Goal: Task Accomplishment & Management: Manage account settings

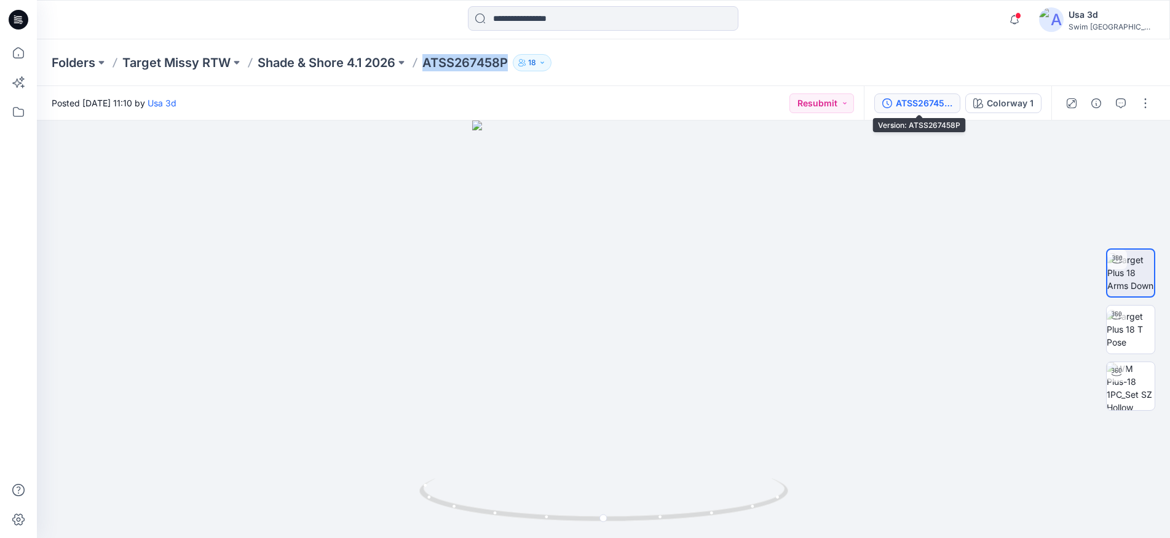
click at [941, 105] on div "ATSS267458P" at bounding box center [924, 104] width 57 height 14
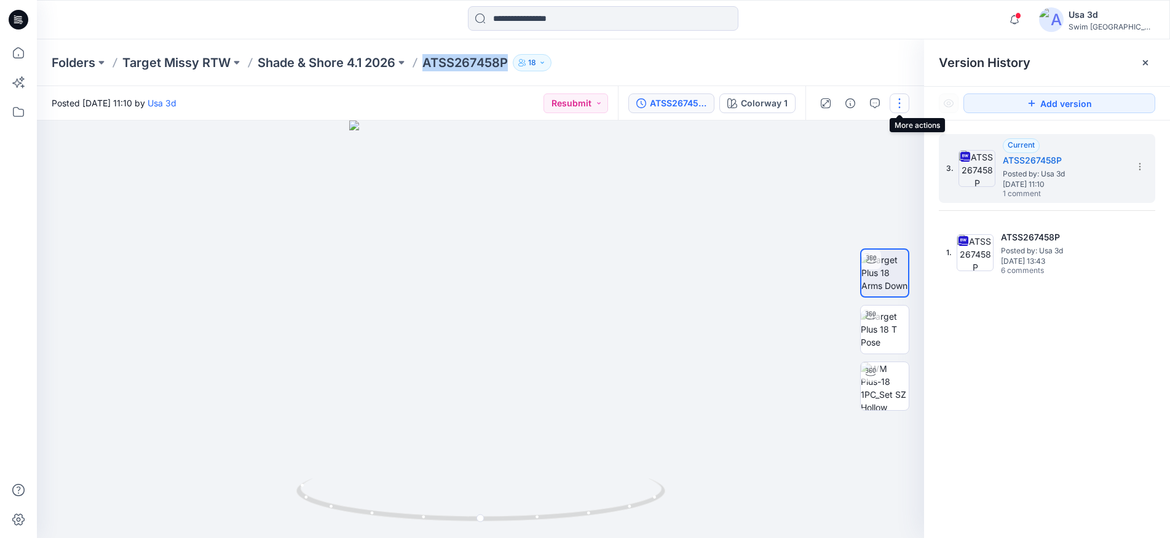
click at [901, 103] on button "button" at bounding box center [900, 103] width 20 height 20
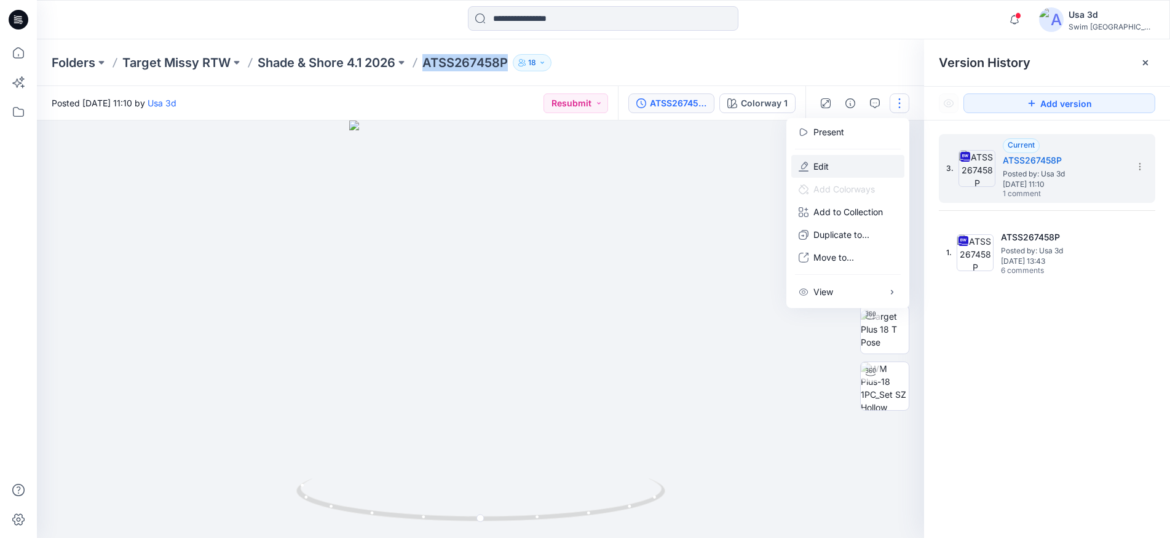
click at [829, 169] on button "Edit" at bounding box center [847, 166] width 113 height 23
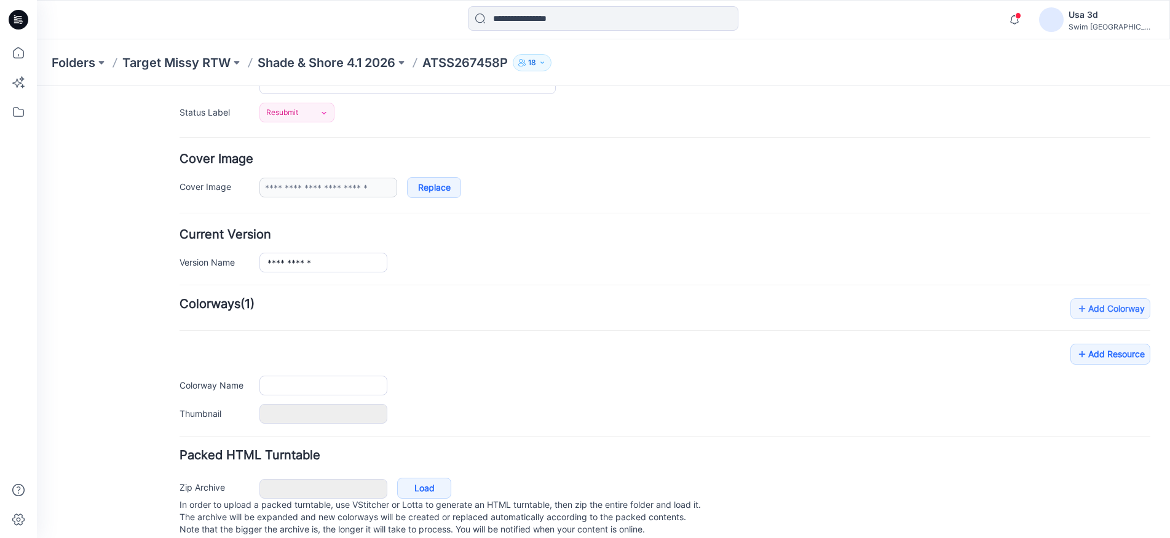
scroll to position [199, 0]
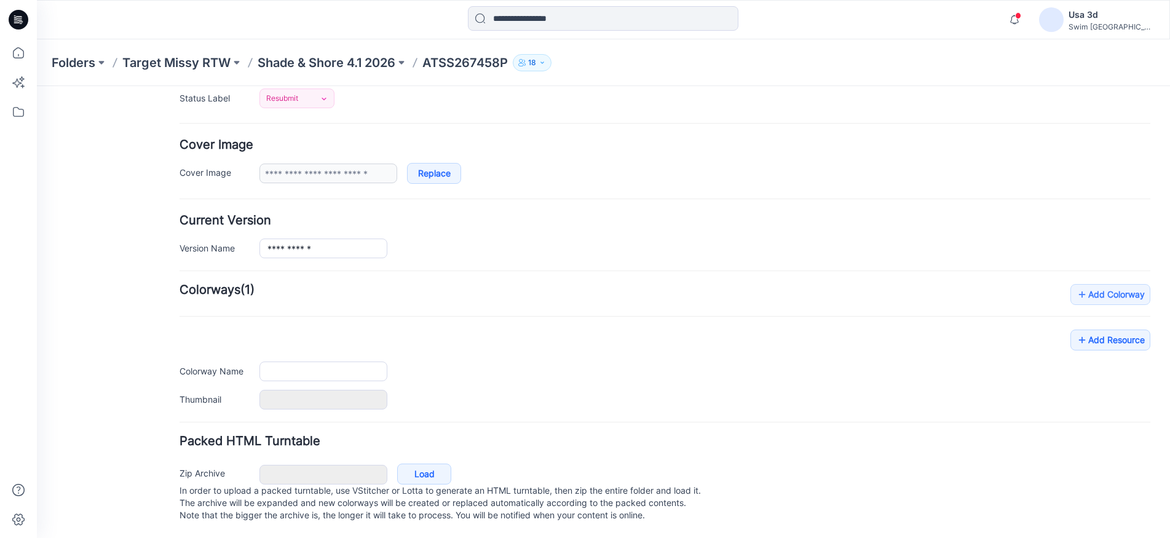
type input "**********"
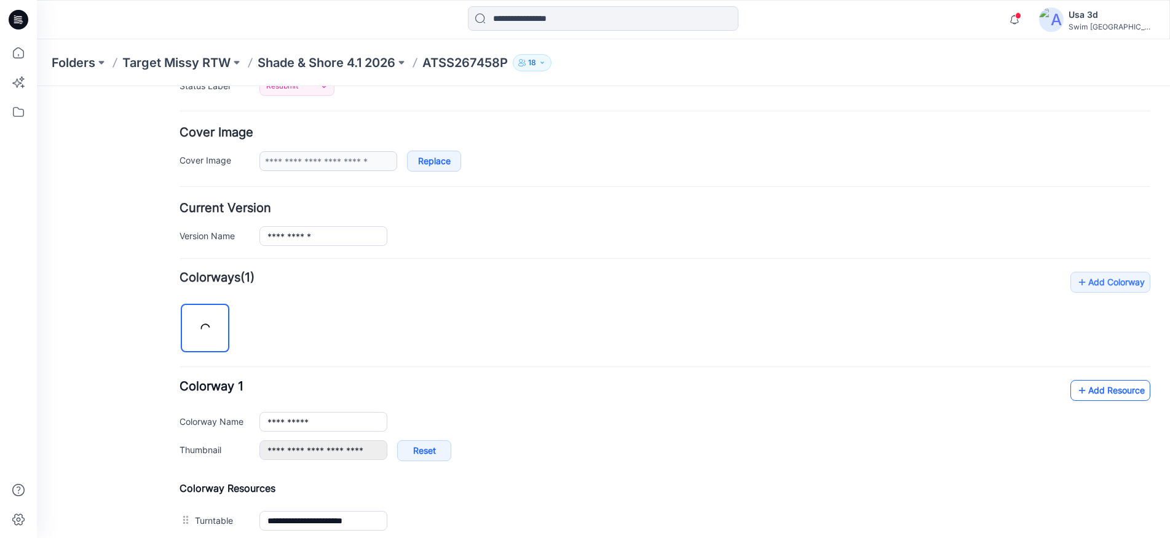
click at [1078, 394] on icon at bounding box center [1082, 391] width 12 height 20
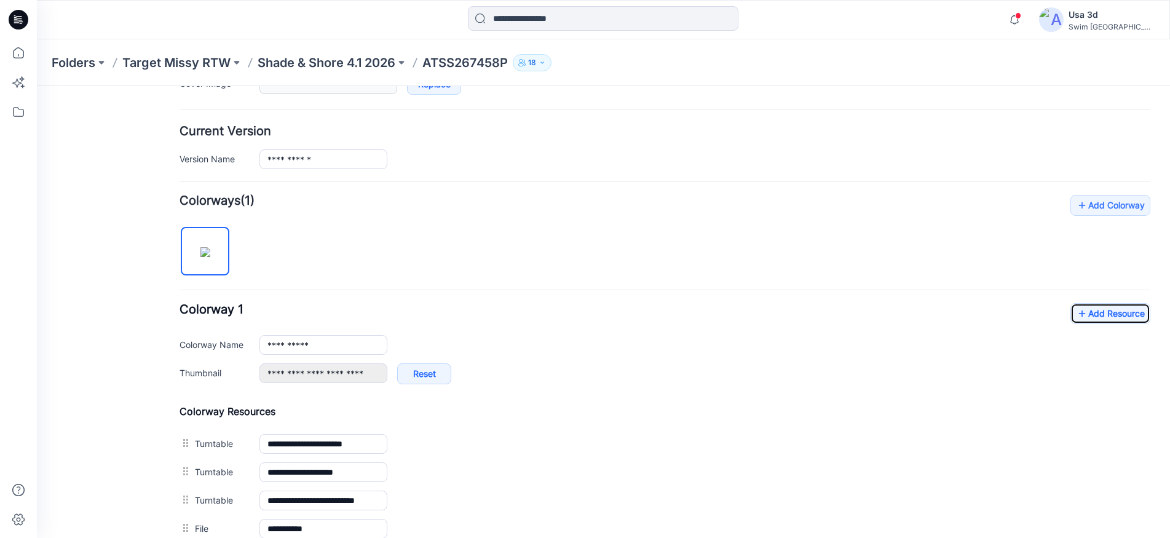
scroll to position [298, 0]
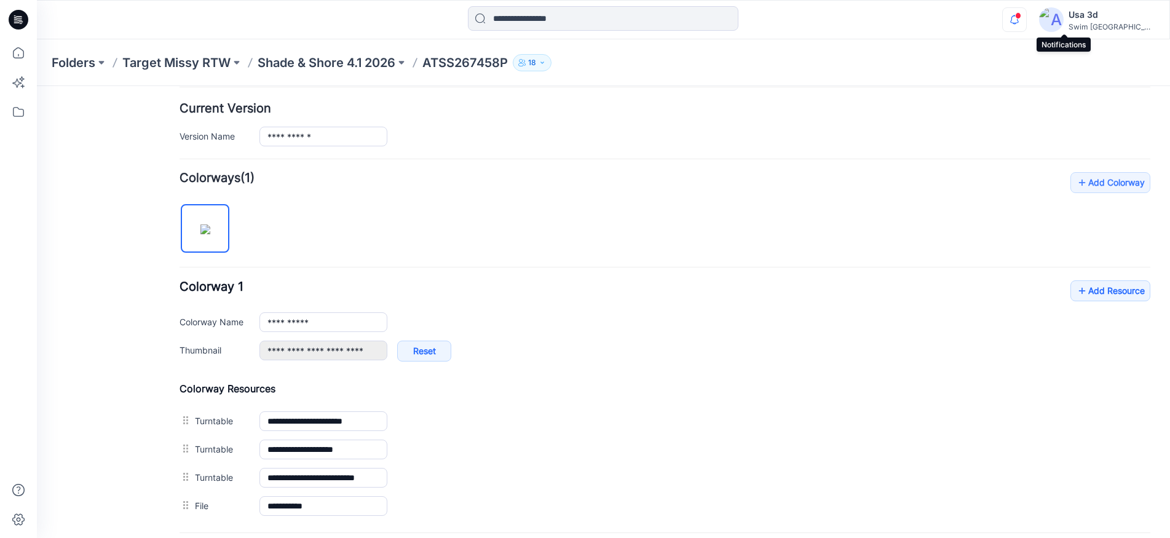
click at [1026, 18] on icon "button" at bounding box center [1014, 19] width 23 height 25
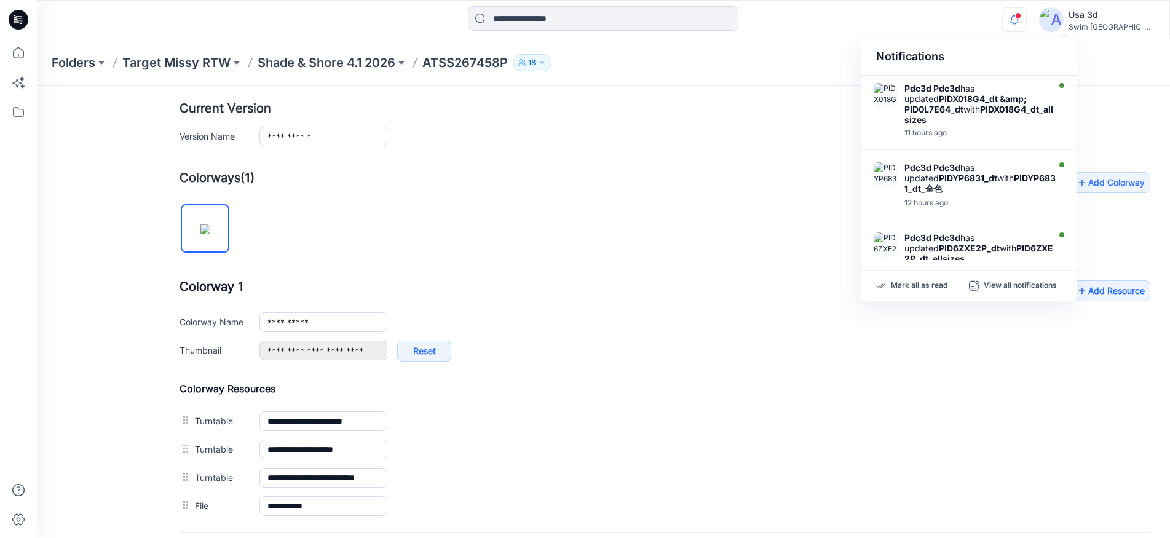
click at [799, 61] on div "Folders Target Missy RTW Shade & Shore 4.1 2026 ATSS267458P 18" at bounding box center [556, 62] width 1008 height 17
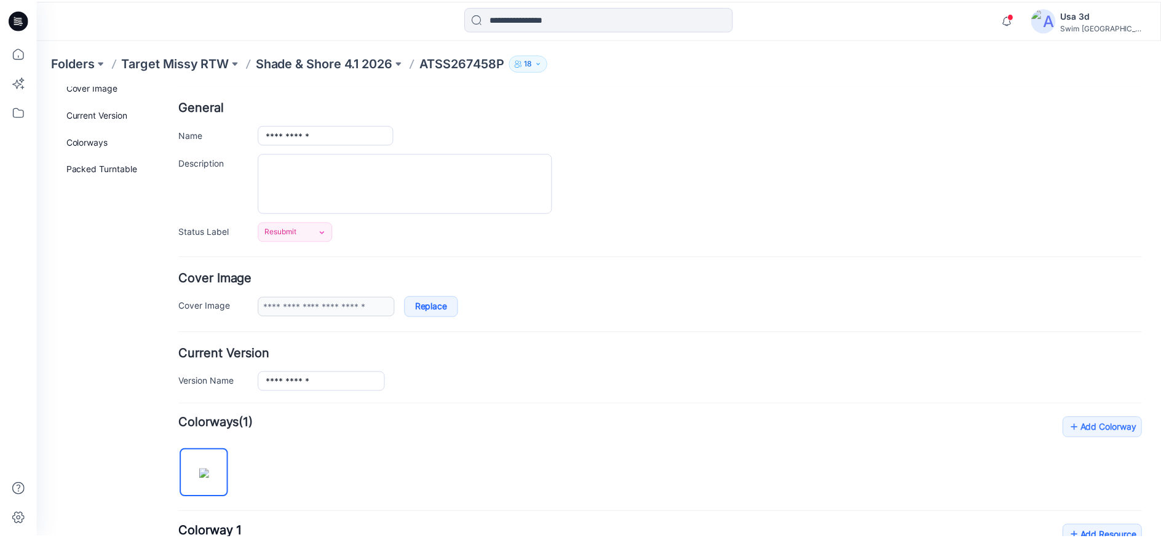
scroll to position [52, 0]
click at [358, 66] on p "Shade & Shore 4.1 2026" at bounding box center [327, 62] width 138 height 17
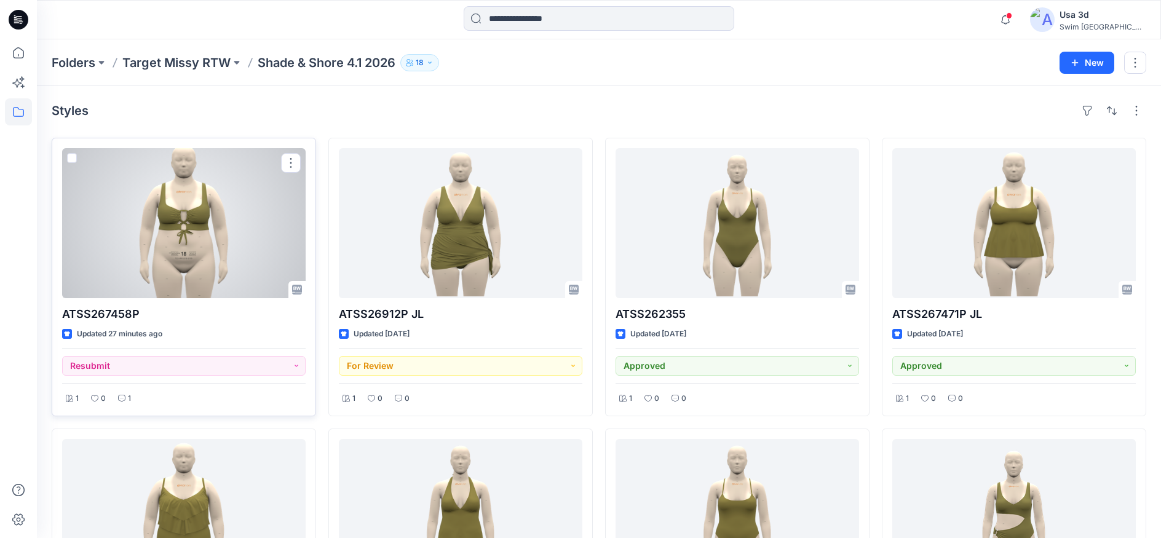
click at [183, 228] on div at bounding box center [183, 223] width 243 height 150
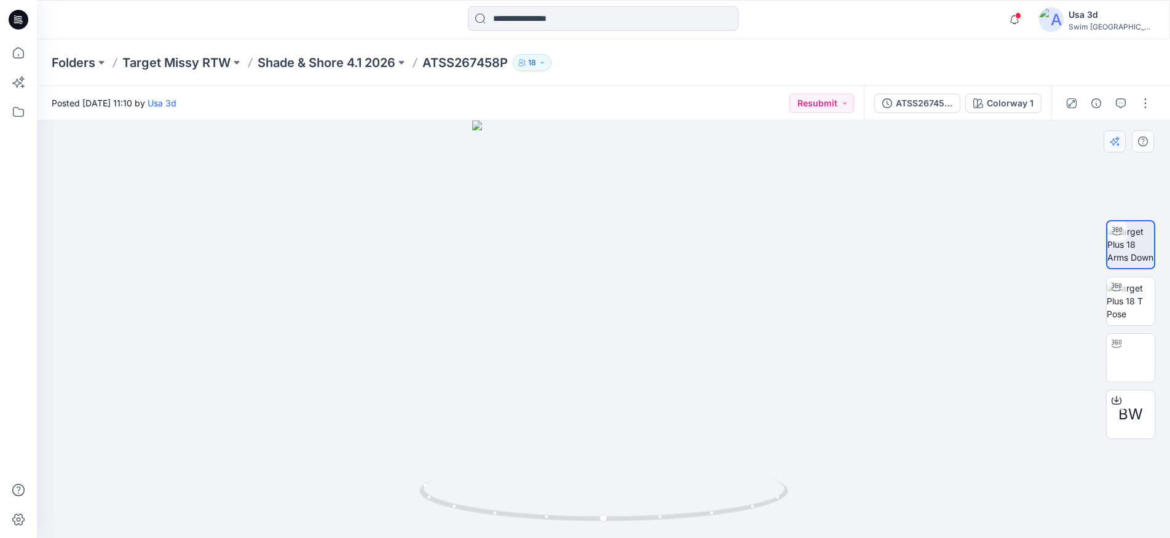
click at [1116, 136] on button "button" at bounding box center [1115, 141] width 22 height 22
click at [1121, 144] on button "button" at bounding box center [1115, 141] width 22 height 22
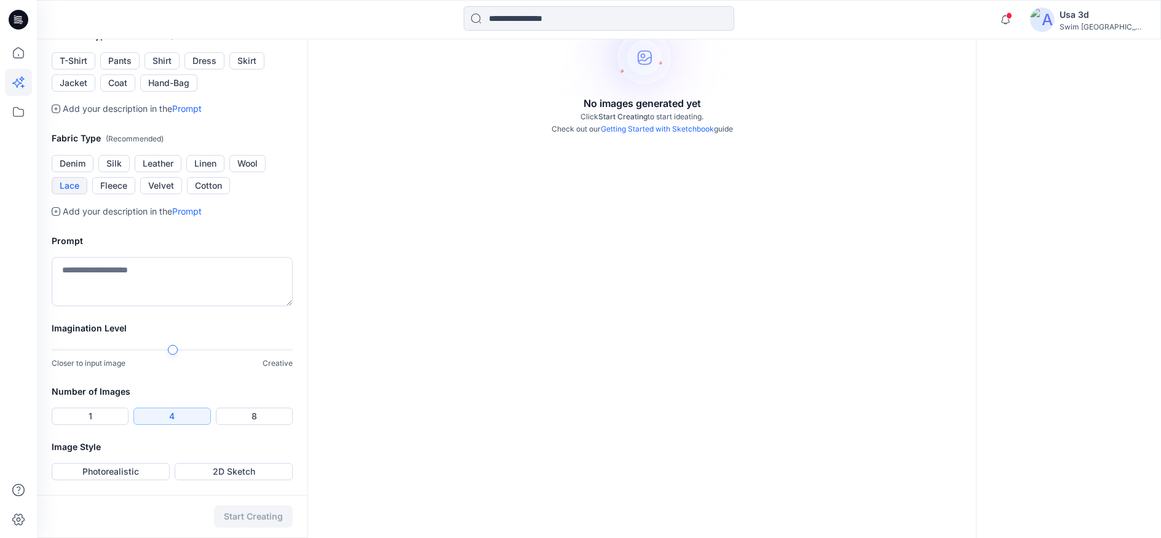
scroll to position [407, 0]
click at [137, 467] on button "Photorealistic" at bounding box center [111, 471] width 118 height 17
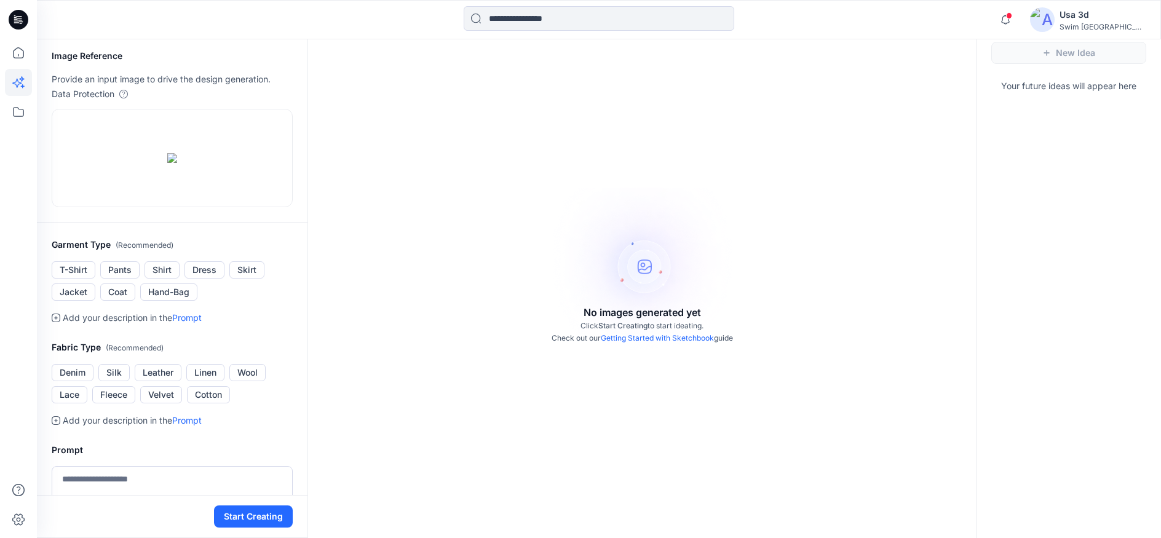
scroll to position [38, 0]
click at [660, 340] on link "Getting Started with Sketchbook" at bounding box center [657, 338] width 113 height 9
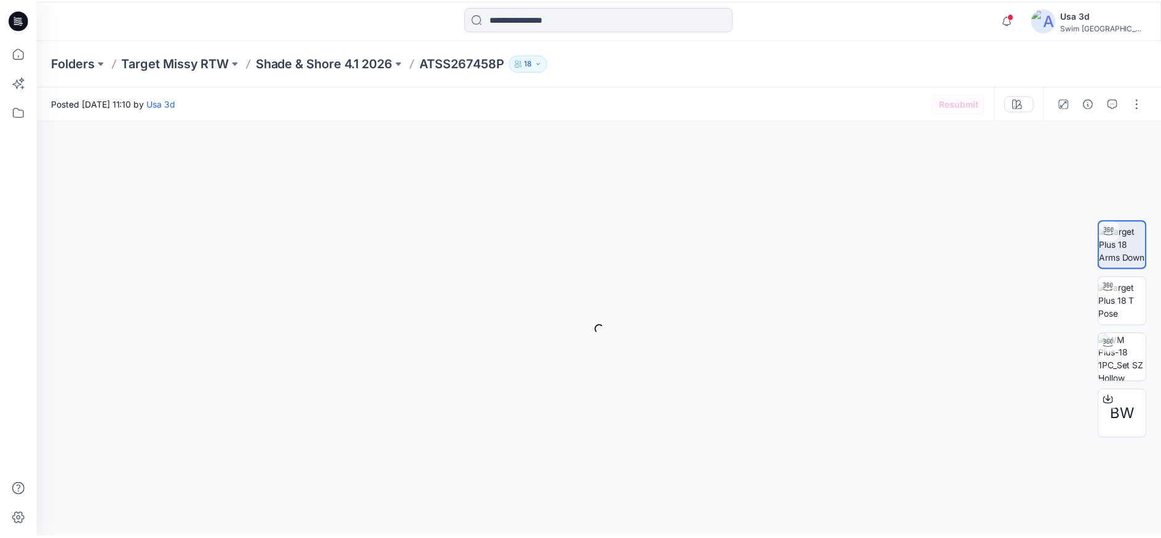
scroll to position [38, 0]
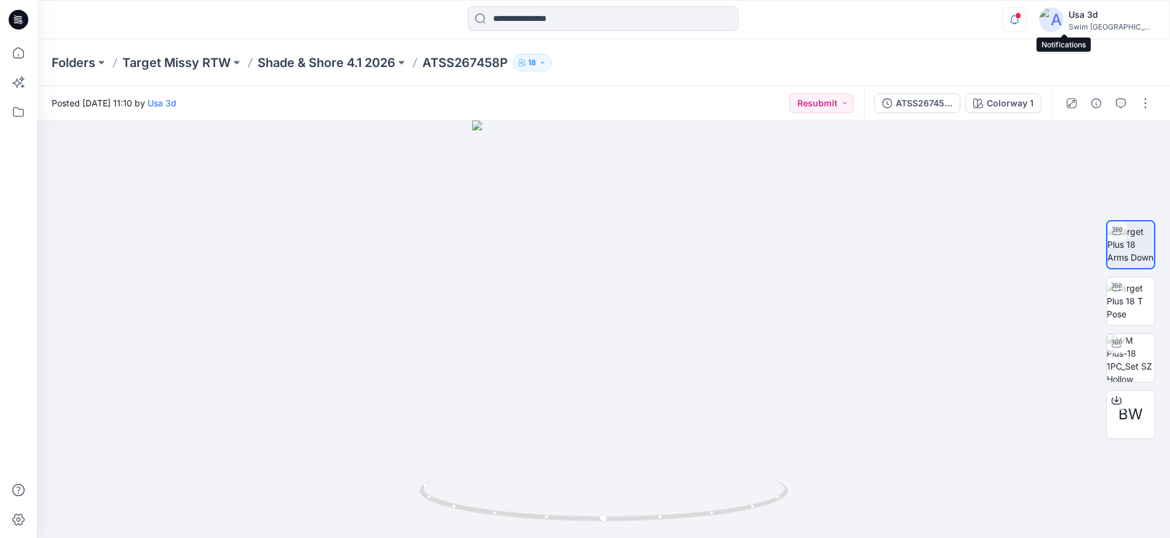
click at [1026, 19] on icon "button" at bounding box center [1014, 19] width 23 height 25
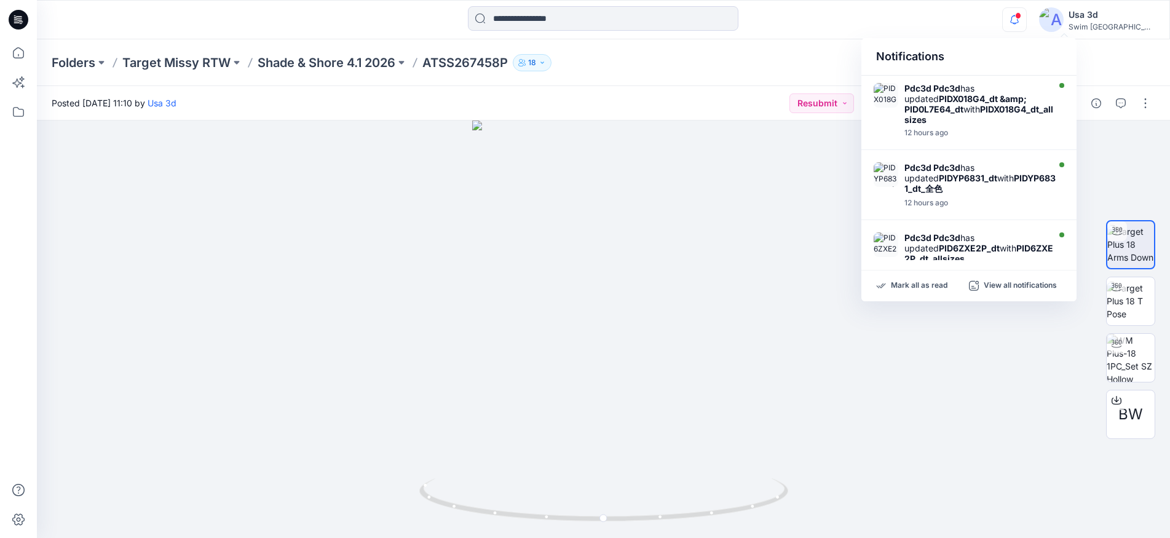
click at [1026, 20] on icon "button" at bounding box center [1014, 19] width 23 height 25
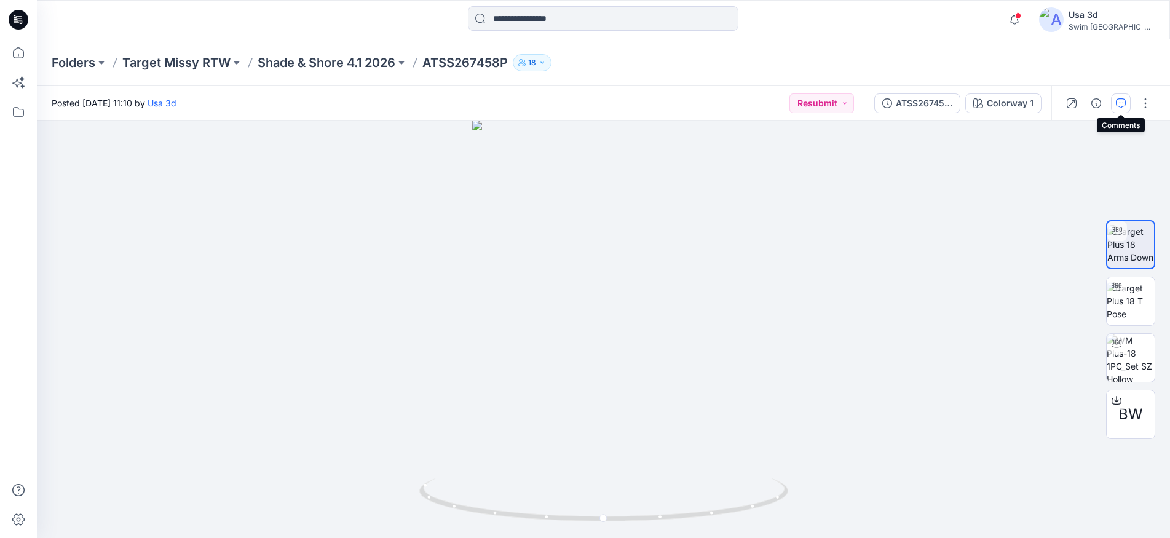
click at [1120, 100] on icon "button" at bounding box center [1121, 103] width 10 height 10
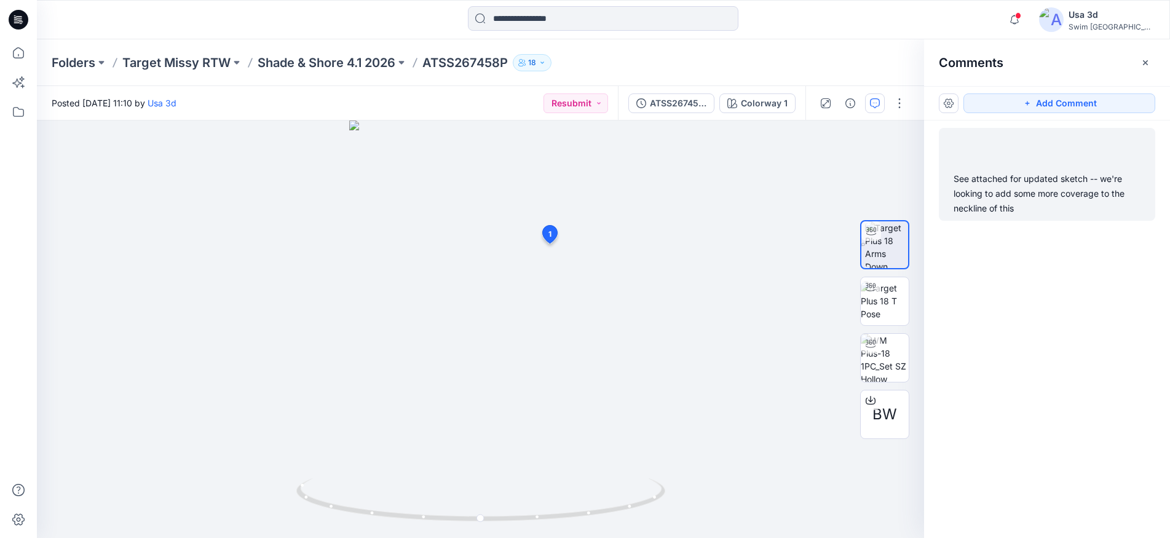
click at [1030, 143] on div at bounding box center [1047, 150] width 202 height 34
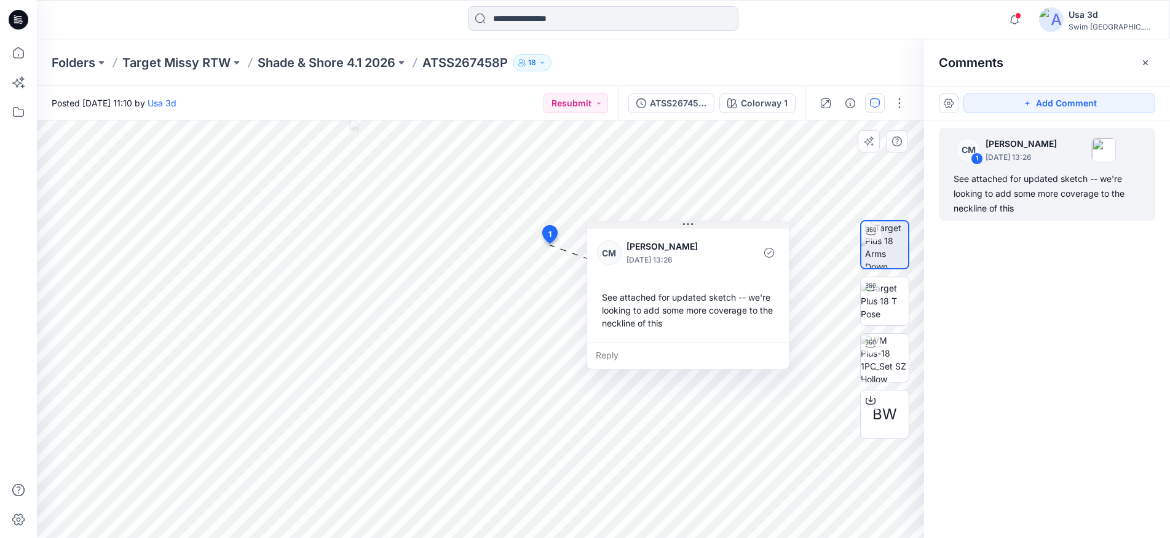
drag, startPoint x: 478, startPoint y: 285, endPoint x: 638, endPoint y: 226, distance: 170.4
click at [638, 226] on button at bounding box center [688, 224] width 202 height 7
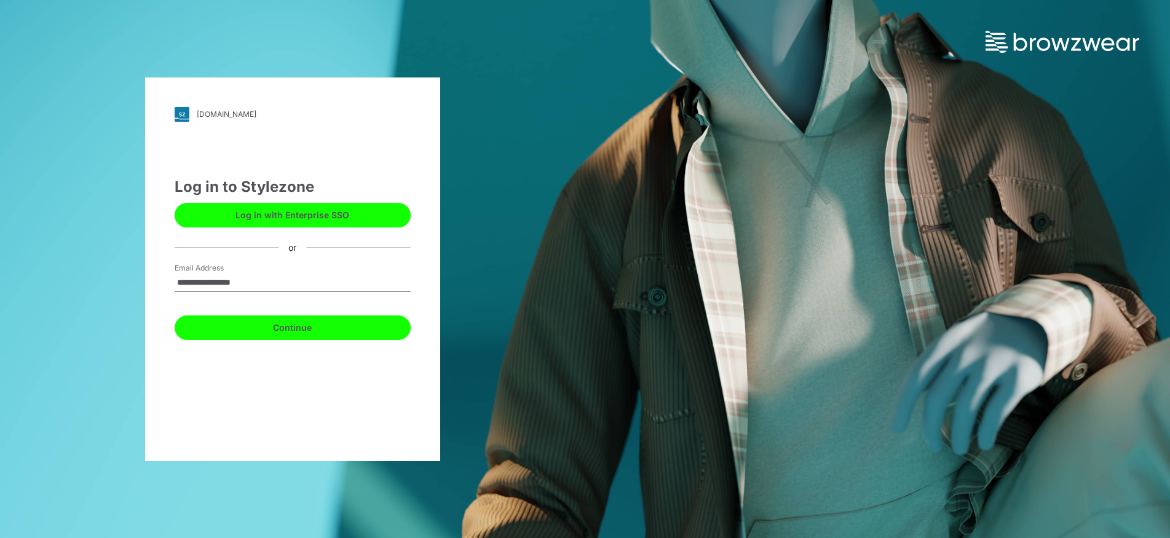
click at [280, 332] on button "Continue" at bounding box center [293, 327] width 236 height 25
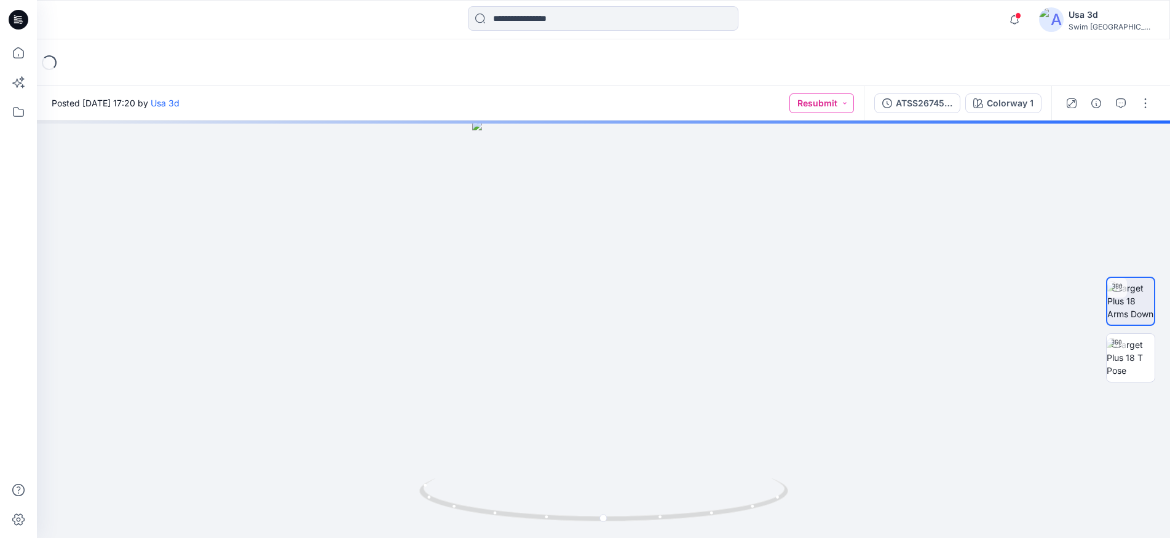
click at [819, 110] on button "Resubmit" at bounding box center [822, 103] width 65 height 20
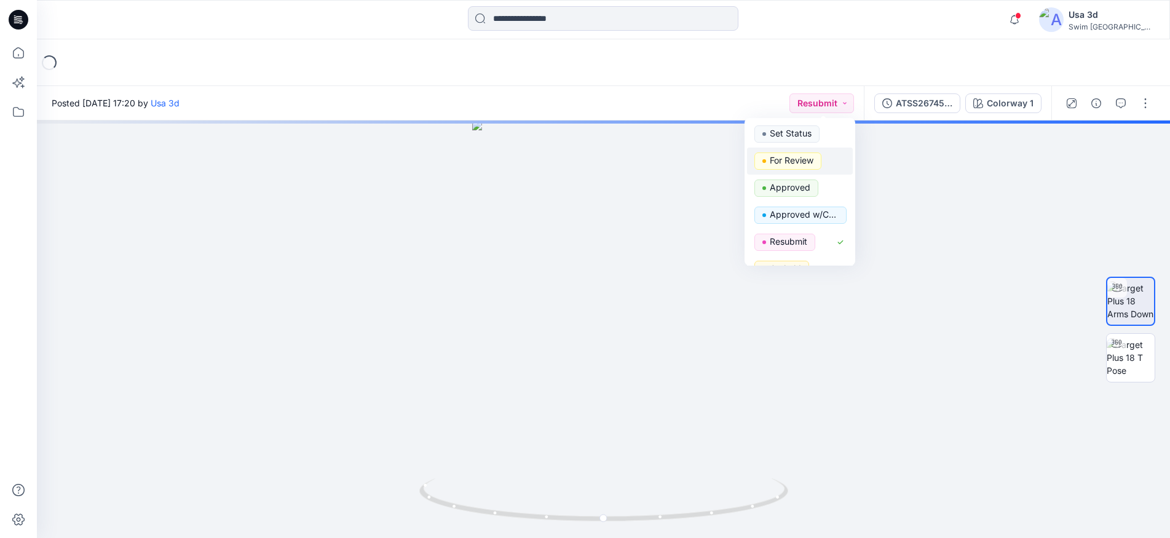
click at [788, 162] on p "For Review" at bounding box center [792, 160] width 44 height 16
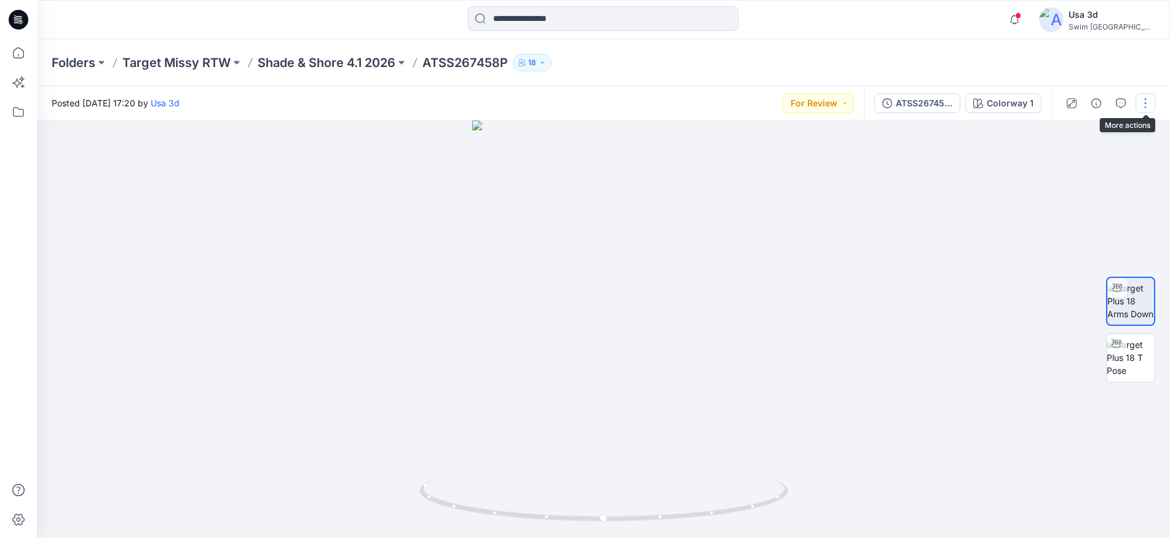
click at [1150, 106] on button "button" at bounding box center [1146, 103] width 20 height 20
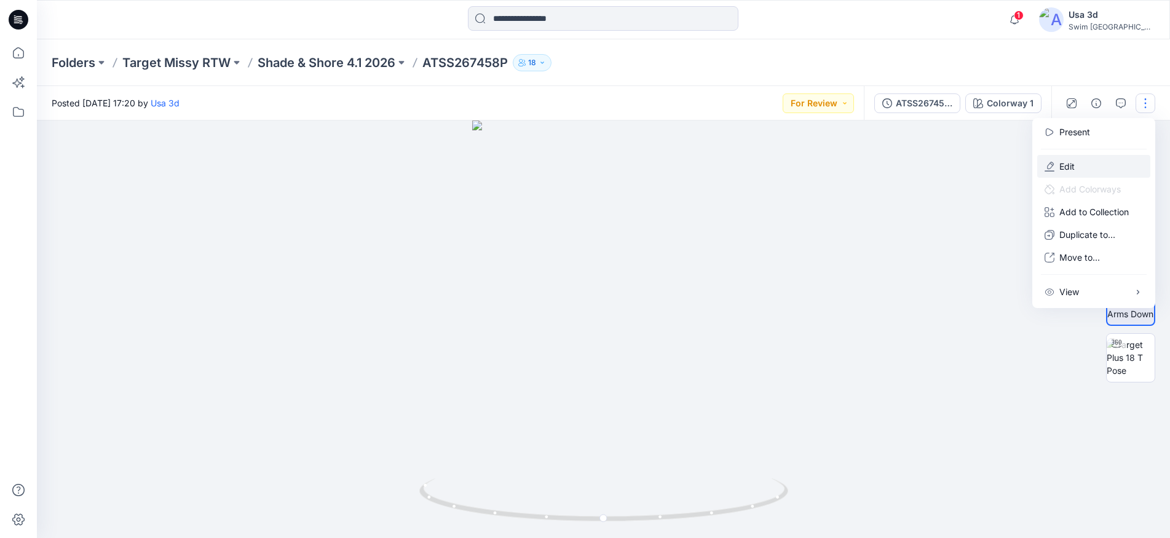
click at [1090, 169] on button "Edit" at bounding box center [1093, 166] width 113 height 23
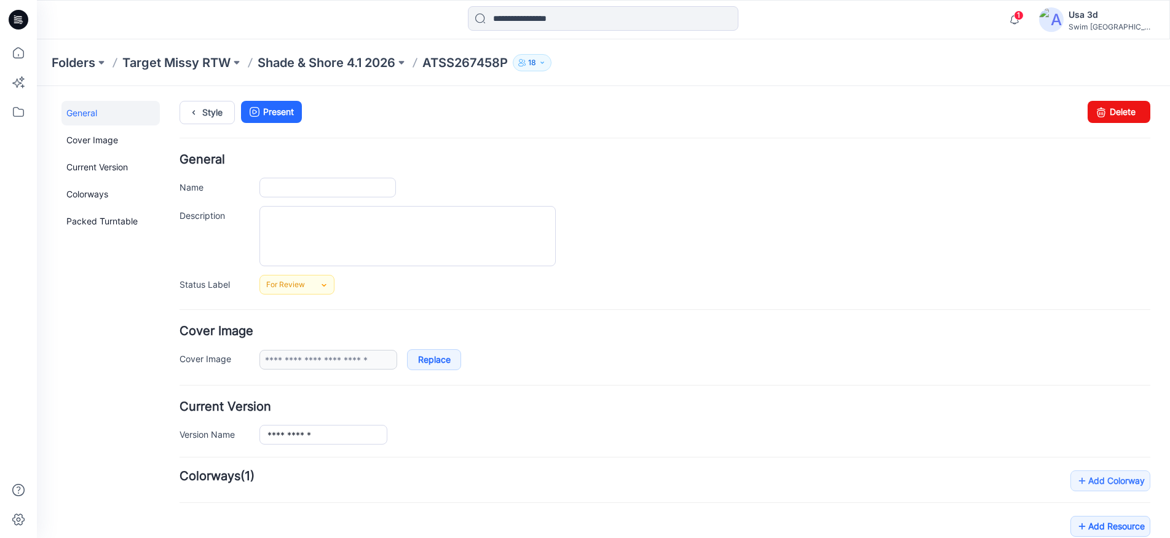
type input "**********"
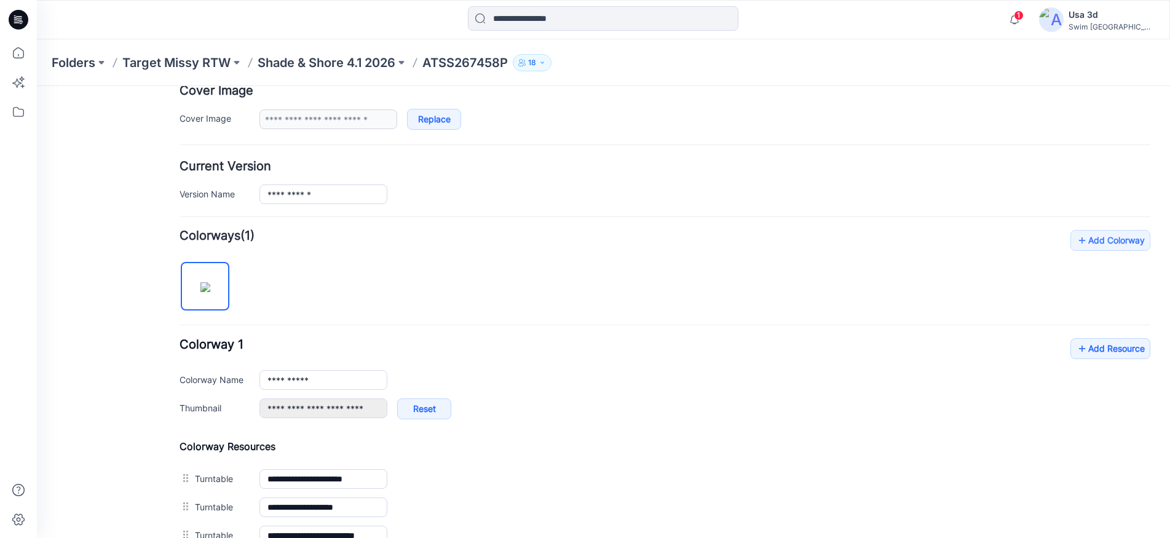
scroll to position [246, 0]
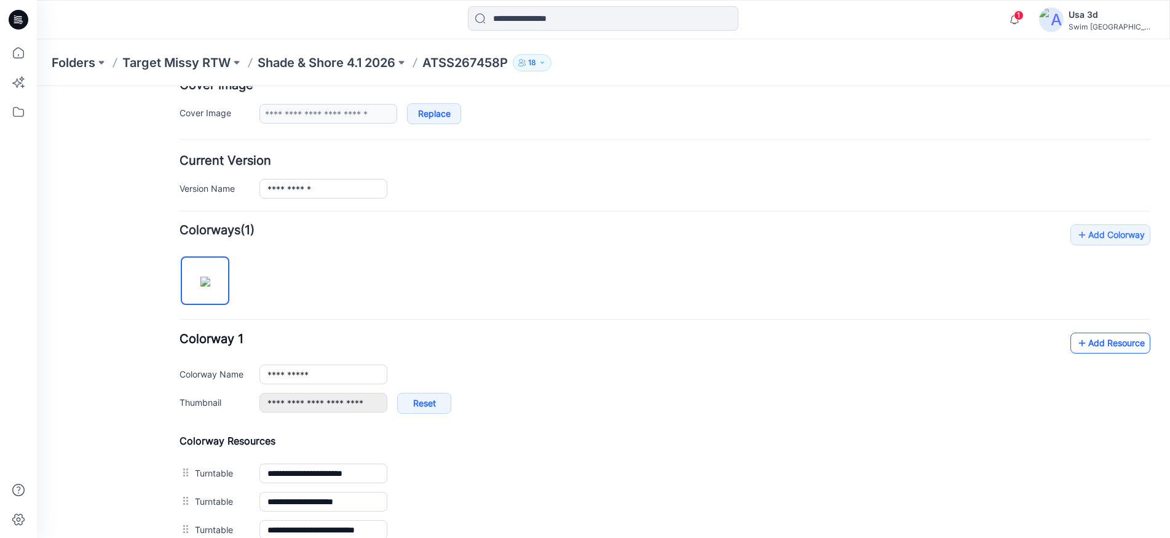
click at [1097, 346] on link "Add Resource" at bounding box center [1111, 343] width 80 height 21
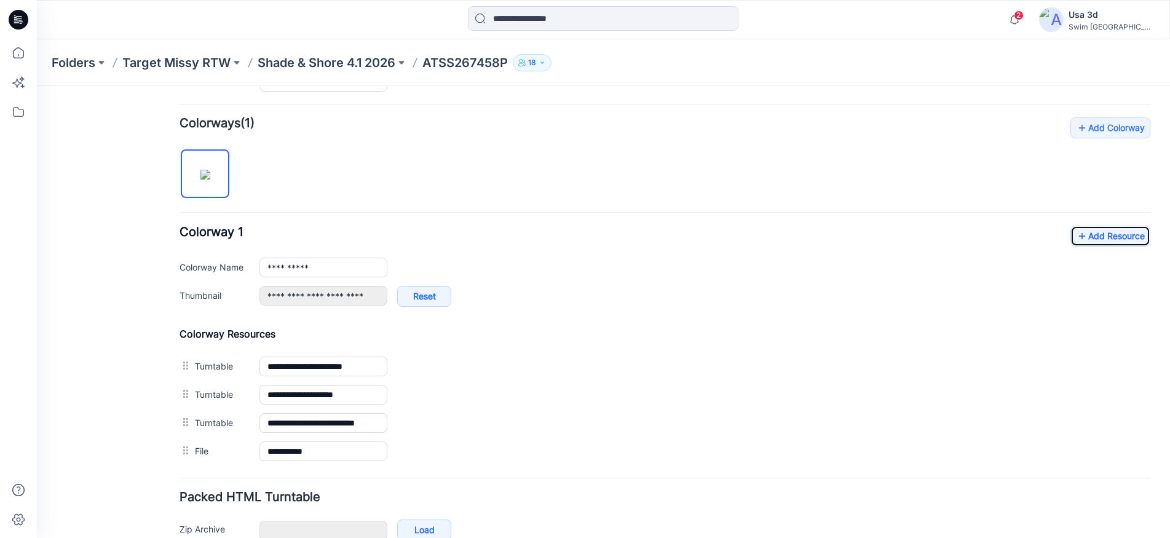
scroll to position [0, 0]
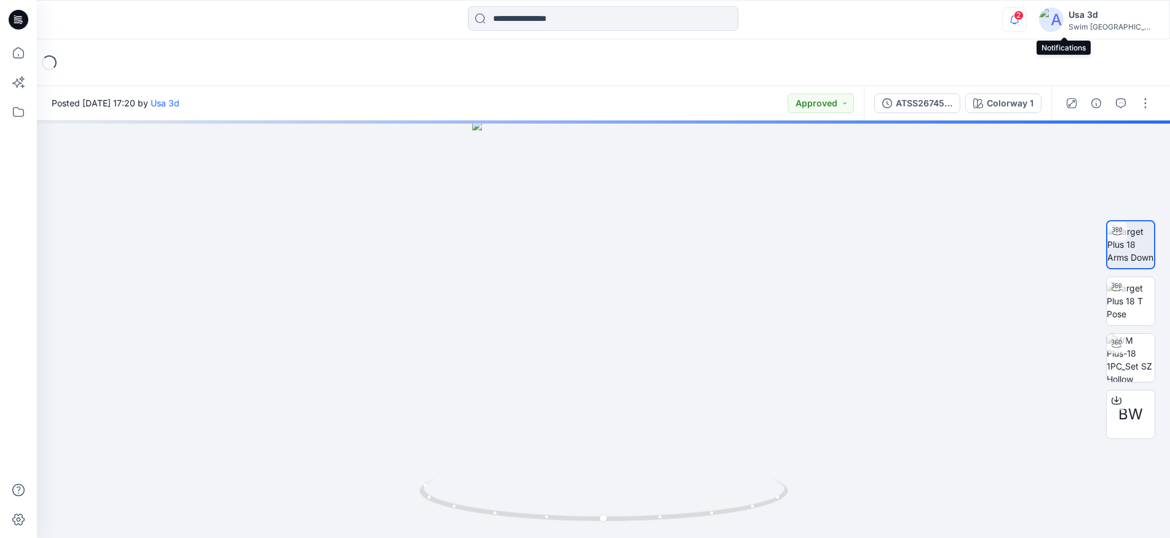
click at [1026, 17] on icon "button" at bounding box center [1014, 19] width 23 height 25
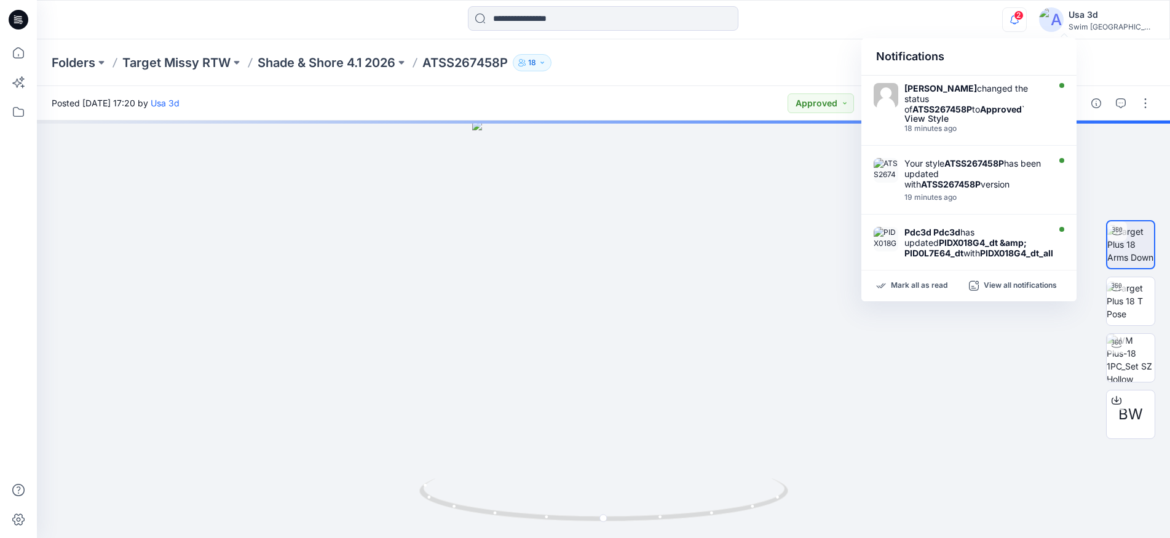
click at [1026, 17] on icon "button" at bounding box center [1014, 19] width 23 height 25
